Goal: Subscribe to service/newsletter

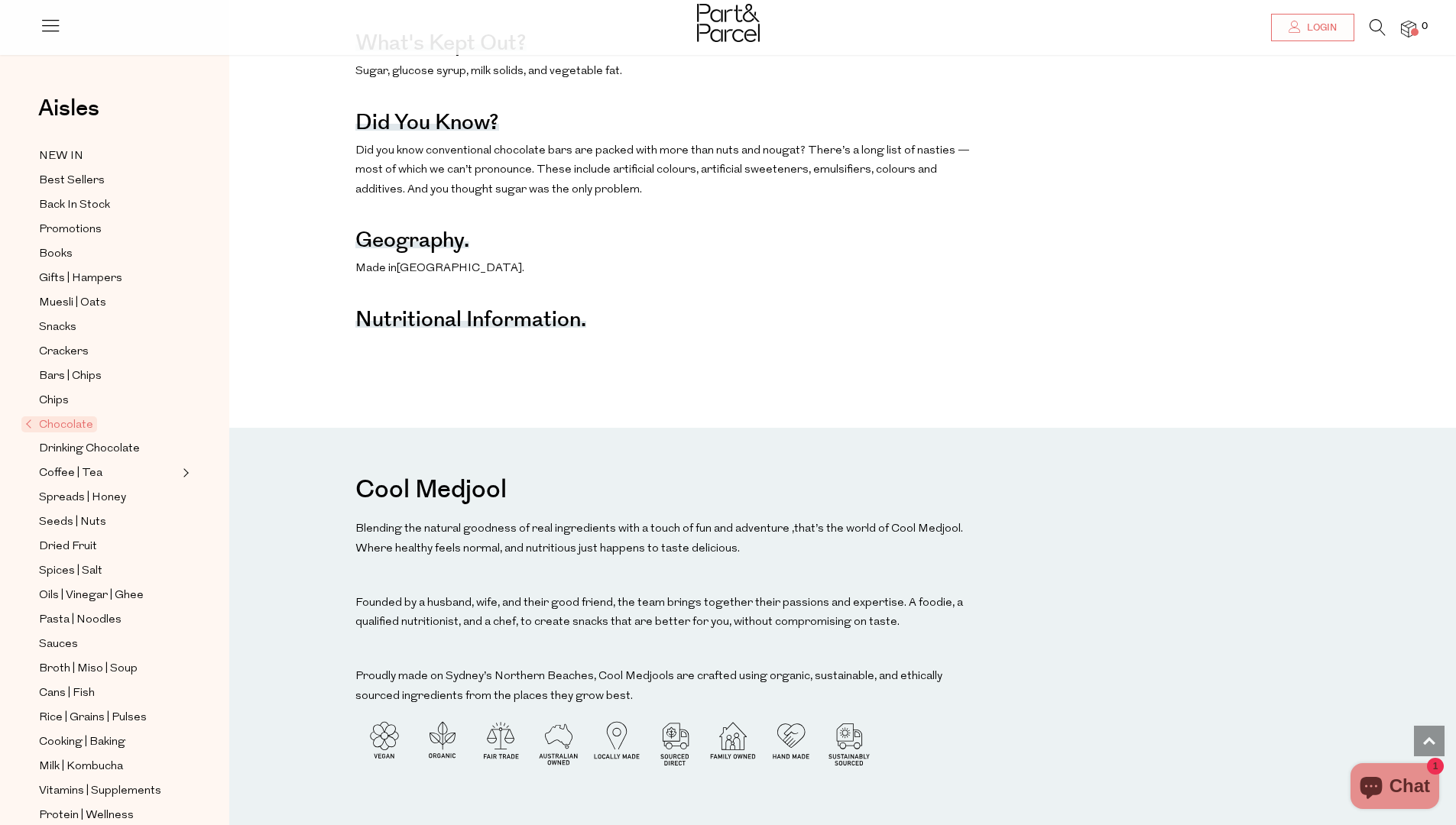
scroll to position [1079, 0]
